Goal: Task Accomplishment & Management: Manage account settings

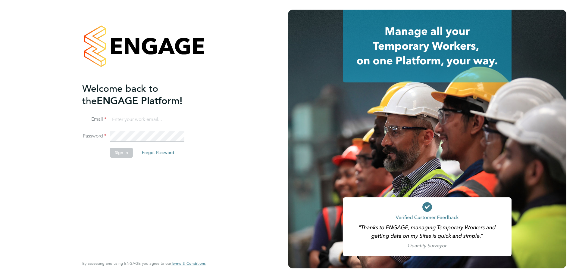
type input "[PERSON_NAME][EMAIL_ADDRESS][PERSON_NAME][DOMAIN_NAME]"
click at [120, 150] on button "Sign In" at bounding box center [121, 153] width 23 height 10
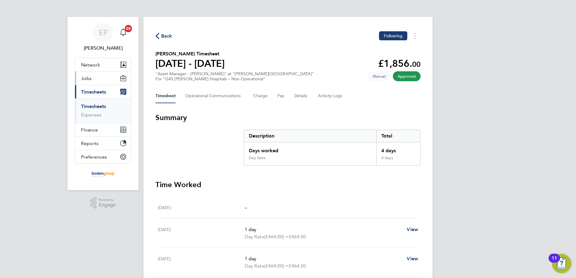
click at [97, 77] on button "Jobs" at bounding box center [103, 78] width 56 height 13
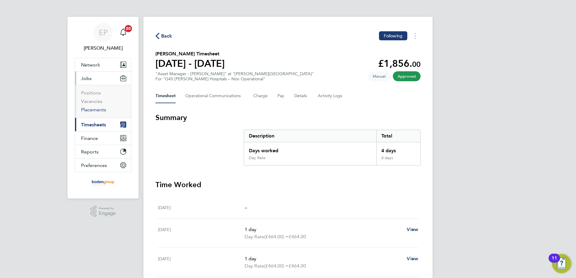
click at [96, 109] on link "Placements" at bounding box center [93, 110] width 25 height 6
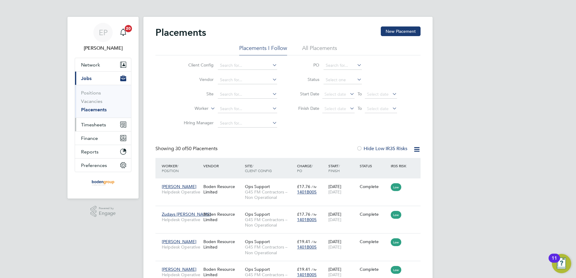
click at [100, 127] on span "Timesheets" at bounding box center [93, 125] width 25 height 6
click at [91, 126] on span "Timesheets" at bounding box center [93, 125] width 25 height 6
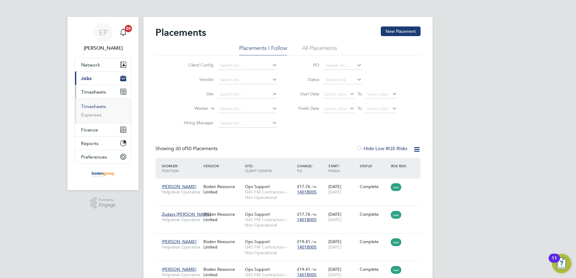
click at [103, 105] on link "Timesheets" at bounding box center [93, 107] width 25 height 6
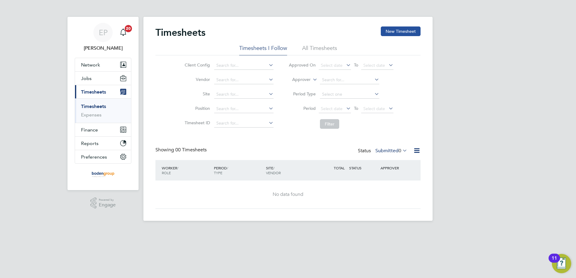
click at [398, 32] on button "New Timesheet" at bounding box center [401, 31] width 40 height 10
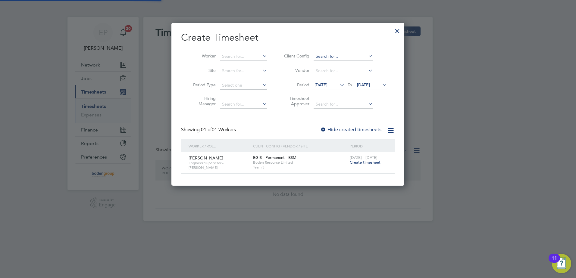
scroll to position [162, 233]
click at [359, 162] on span "Create timesheet" at bounding box center [365, 162] width 31 height 5
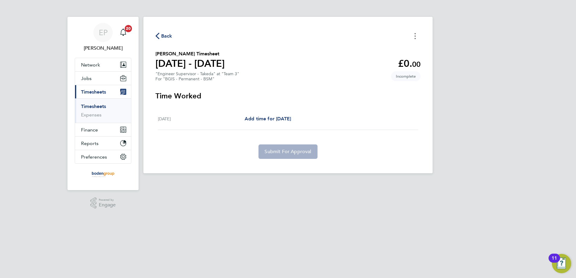
click at [413, 37] on button "Timesheets Menu" at bounding box center [414, 35] width 11 height 9
click at [402, 104] on section "Time Worked [DATE] Add time for [DATE] Add time for [DATE] Submit For Approval" at bounding box center [287, 125] width 265 height 68
click at [279, 120] on span "Add time for [DATE]" at bounding box center [267, 119] width 46 height 6
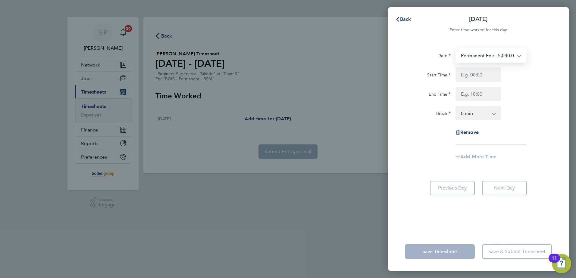
click at [515, 55] on select "Permanent Fee - 5,040.00" at bounding box center [487, 55] width 63 height 13
click at [518, 91] on div "End Time" at bounding box center [478, 94] width 152 height 14
click at [405, 17] on span "Back" at bounding box center [405, 19] width 11 height 6
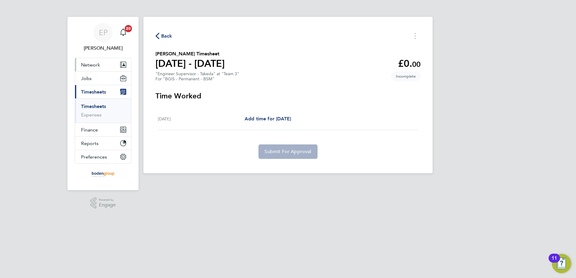
click at [101, 68] on button "Network" at bounding box center [103, 64] width 56 height 13
click at [289, 119] on span "Add time for [DATE]" at bounding box center [267, 119] width 46 height 6
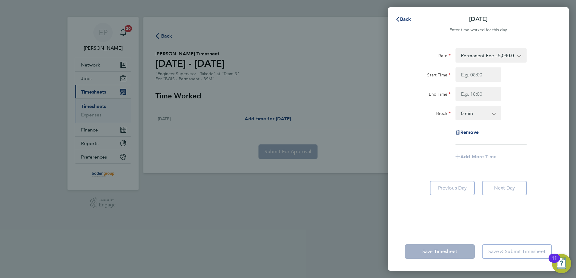
click at [518, 57] on select "Permanent Fee - 5,040.00" at bounding box center [487, 55] width 63 height 13
click at [474, 132] on span "Remove" at bounding box center [469, 132] width 18 height 6
select select "null"
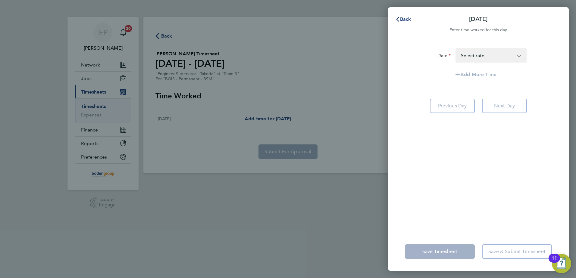
click at [467, 155] on div "Rate Permanent Fee - 5,040.00 Select rate Add More Time Previous Day Next Day" at bounding box center [478, 136] width 181 height 191
drag, startPoint x: 449, startPoint y: 245, endPoint x: 449, endPoint y: 249, distance: 3.9
click at [449, 247] on app-form-button "Save Timesheet" at bounding box center [441, 251] width 73 height 14
drag, startPoint x: 486, startPoint y: 189, endPoint x: 476, endPoint y: 180, distance: 13.4
click at [484, 189] on div "Rate Permanent Fee - 5,040.00 Select rate Add More Time Previous Day Next Day" at bounding box center [478, 136] width 181 height 191
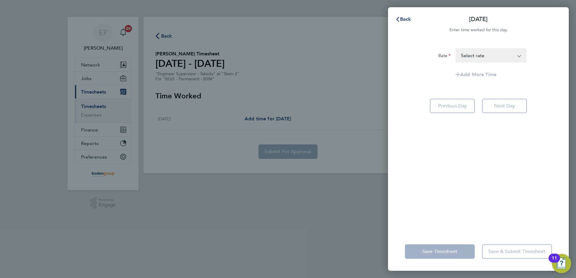
click at [463, 59] on select "Permanent Fee - 5,040.00 Select rate" at bounding box center [487, 55] width 63 height 13
click at [459, 155] on div "Rate Permanent Fee - 5,040.00 Select rate Add More Time Previous Day Next Day" at bounding box center [478, 136] width 181 height 191
click at [402, 17] on span "Back" at bounding box center [405, 19] width 11 height 6
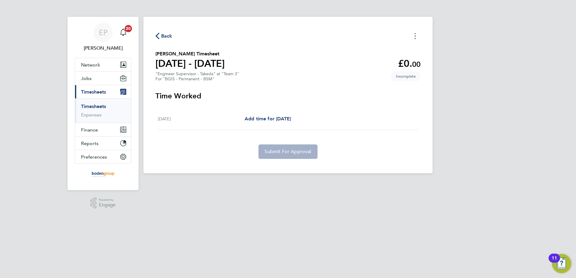
drag, startPoint x: 416, startPoint y: 35, endPoint x: 414, endPoint y: 40, distance: 6.3
click at [416, 35] on button "Timesheets Menu" at bounding box center [414, 35] width 11 height 9
click at [365, 45] on button "Mark as absent" at bounding box center [384, 49] width 72 height 12
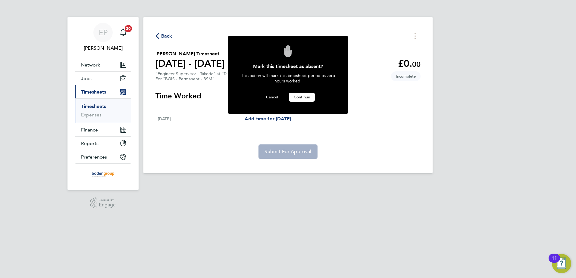
click at [306, 98] on span "Continue" at bounding box center [302, 97] width 16 height 5
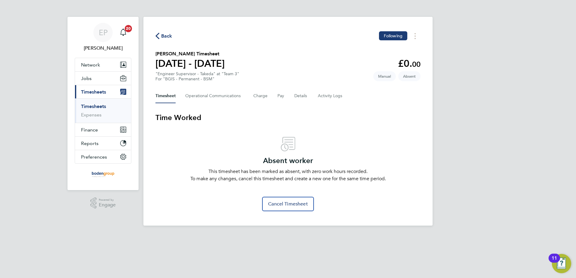
click at [167, 32] on div "Back Following [PERSON_NAME] Timesheet [DATE] - [DATE] £0. 00 "Engineer Supervi…" at bounding box center [287, 121] width 289 height 209
click at [166, 33] on span "Back" at bounding box center [166, 36] width 11 height 7
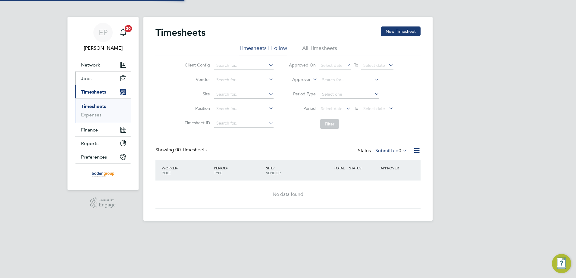
click at [88, 76] on span "Jobs" at bounding box center [86, 79] width 11 height 6
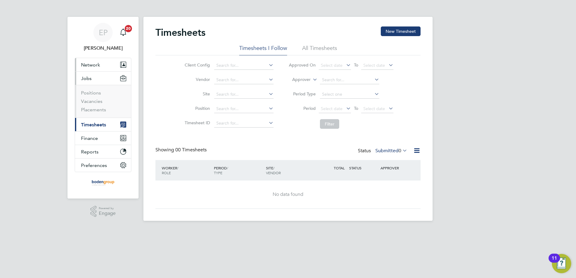
click at [95, 65] on span "Network" at bounding box center [90, 65] width 19 height 6
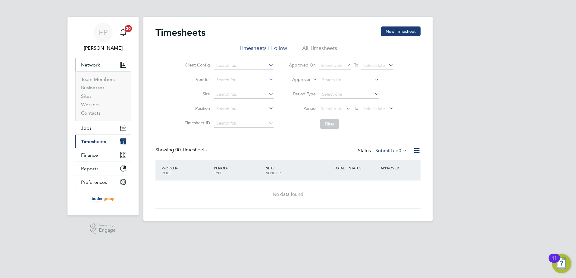
click at [95, 101] on li "Sites" at bounding box center [103, 97] width 45 height 8
click at [95, 104] on link "Workers" at bounding box center [90, 105] width 18 height 6
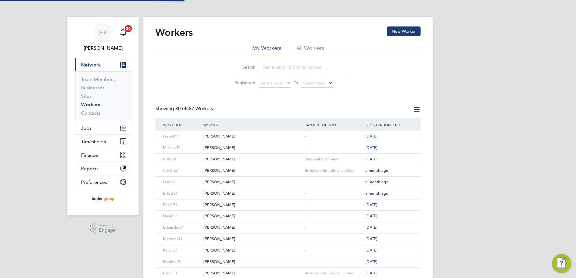
drag, startPoint x: 291, startPoint y: 69, endPoint x: 295, endPoint y: 70, distance: 4.0
click at [291, 69] on input at bounding box center [304, 67] width 88 height 12
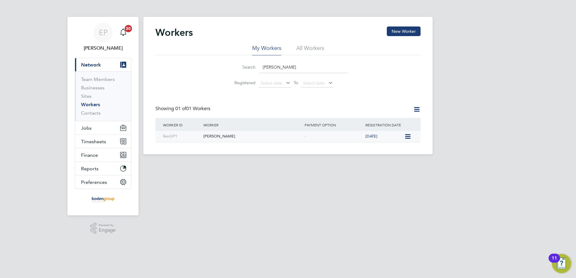
type input "[PERSON_NAME]"
click at [292, 136] on div "[PERSON_NAME]" at bounding box center [252, 136] width 101 height 11
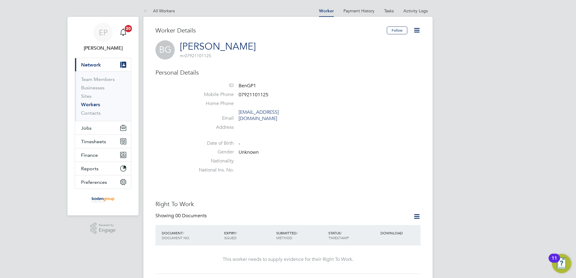
click at [416, 30] on icon at bounding box center [417, 30] width 8 height 8
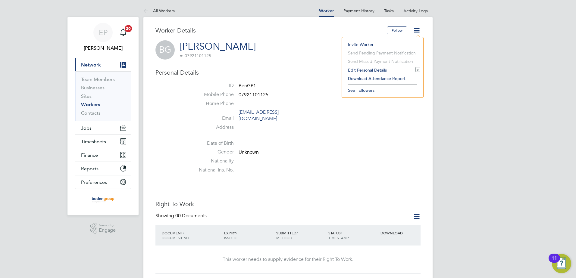
click at [371, 71] on li "Edit Personal Details e" at bounding box center [382, 70] width 75 height 8
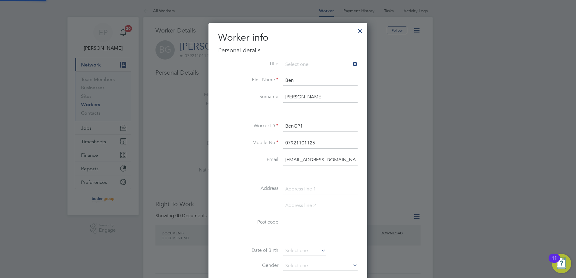
scroll to position [340, 159]
drag, startPoint x: 329, startPoint y: 160, endPoint x: 330, endPoint y: 164, distance: 4.9
click at [329, 160] on input "benthefixer@hotmail.co.uk" at bounding box center [320, 160] width 74 height 11
click at [339, 161] on input "benthefixer@hotmaill.co.uk" at bounding box center [320, 160] width 74 height 11
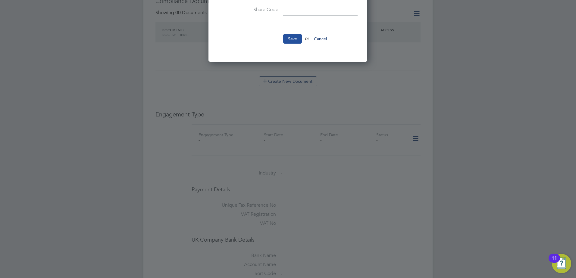
type input "benthefixer@hotmaill.co.uuk"
click at [295, 35] on button "Save" at bounding box center [292, 39] width 19 height 10
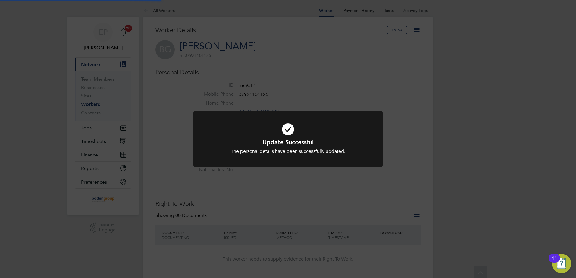
scroll to position [0, 0]
click at [427, 122] on div "Update Successful The personal details have been successfully updated. Cancel O…" at bounding box center [288, 139] width 576 height 278
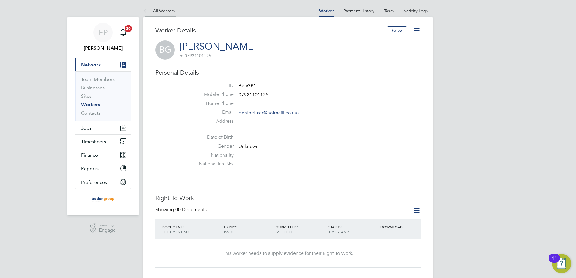
click at [154, 11] on link "All Workers" at bounding box center [158, 10] width 31 height 5
